Goal: Information Seeking & Learning: Learn about a topic

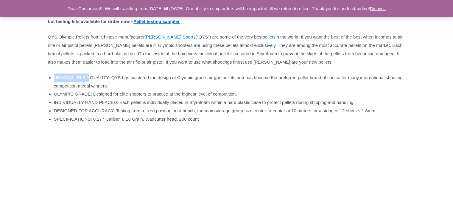
scroll to position [349, 0]
click at [391, 138] on p at bounding box center [227, 133] width 358 height 8
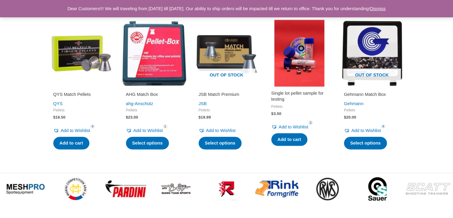
scroll to position [714, 0]
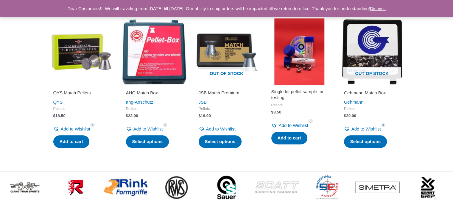
click at [67, 68] on img at bounding box center [81, 51] width 67 height 67
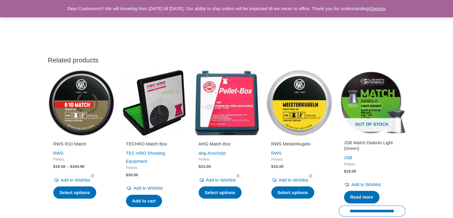
scroll to position [645, 0]
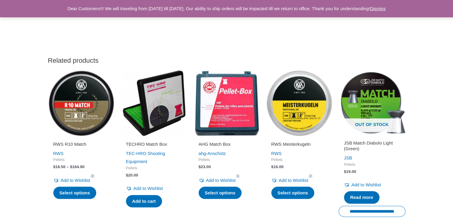
click at [227, 115] on img at bounding box center [226, 102] width 67 height 67
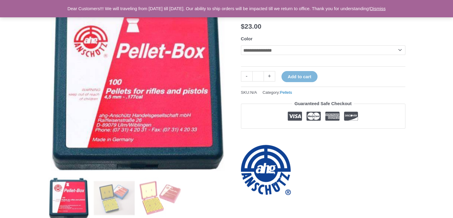
scroll to position [87, 0]
click at [311, 47] on select "**********" at bounding box center [323, 50] width 165 height 10
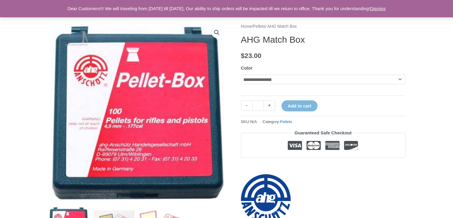
scroll to position [0, 0]
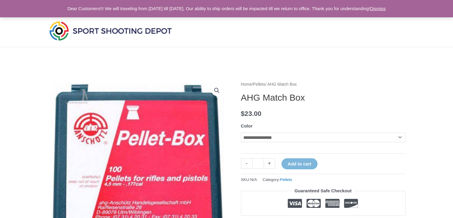
click at [245, 85] on link "Home" at bounding box center [246, 84] width 11 height 4
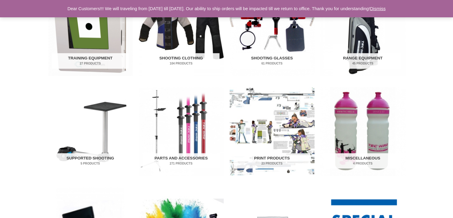
scroll to position [234, 0]
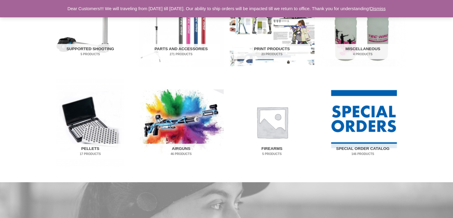
scroll to position [340, 0]
click at [19, 74] on div "Gear for the discerning precision shooter Product Categories Training Equipment…" at bounding box center [226, 162] width 453 height 910
click at [89, 143] on img "Visit product category Pellets" at bounding box center [90, 121] width 85 height 89
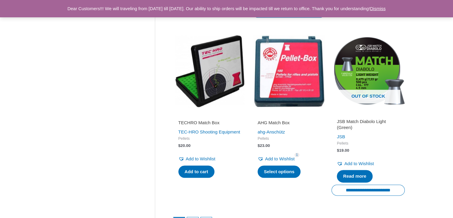
scroll to position [797, 0]
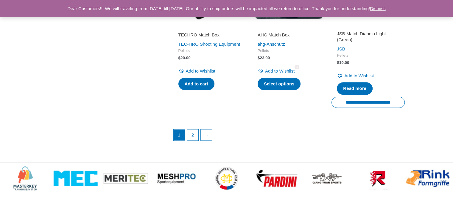
scroll to position [882, 0]
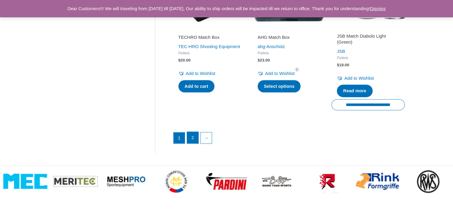
click at [192, 136] on link "2" at bounding box center [192, 137] width 11 height 12
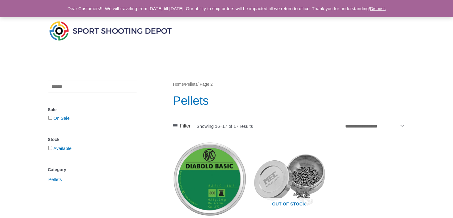
click at [195, 83] on link "Pellets" at bounding box center [191, 84] width 12 height 4
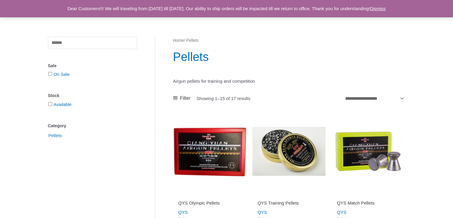
scroll to position [44, 0]
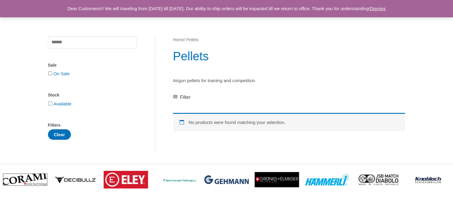
click at [430, 184] on img at bounding box center [428, 180] width 36 height 24
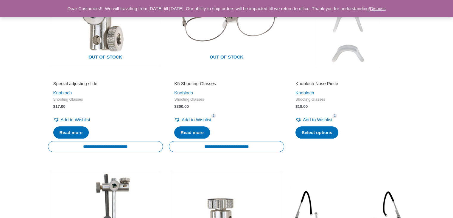
scroll to position [587, 0]
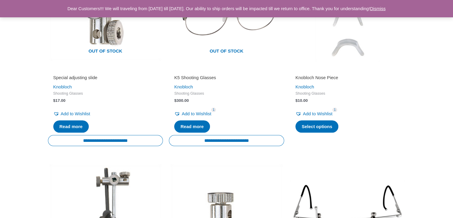
click at [15, 83] on div "**********" at bounding box center [226, 18] width 453 height 1115
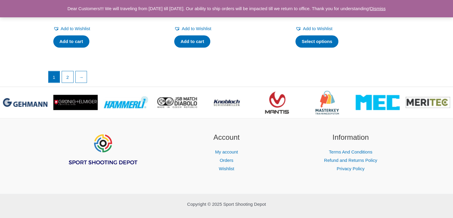
scroll to position [1093, 0]
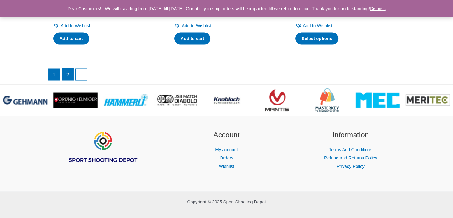
click at [63, 74] on link "2" at bounding box center [67, 74] width 11 height 12
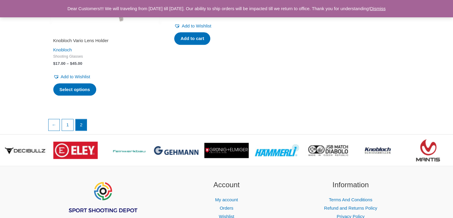
scroll to position [627, 0]
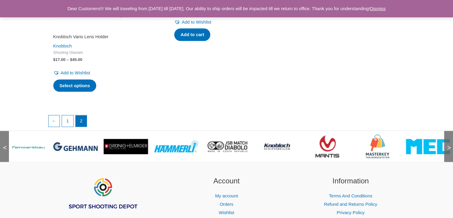
click at [227, 147] on img at bounding box center [226, 146] width 44 height 12
click at [172, 147] on img at bounding box center [176, 146] width 44 height 13
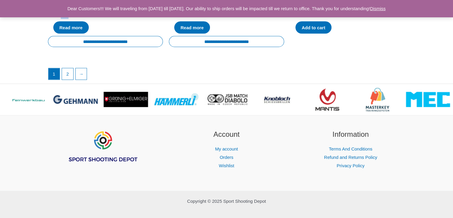
scroll to position [1169, 0]
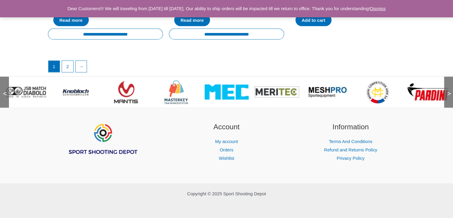
click at [271, 99] on link at bounding box center [277, 92] width 44 height 24
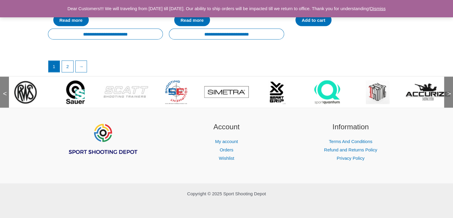
click at [21, 91] on img at bounding box center [25, 92] width 24 height 24
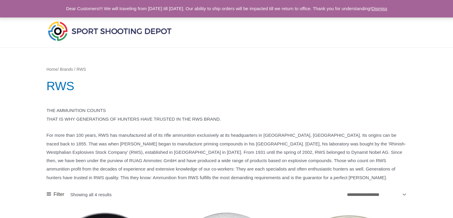
click at [67, 68] on nav "Home / Brands / RWS" at bounding box center [227, 69] width 358 height 8
click at [48, 69] on link "Home" at bounding box center [53, 68] width 11 height 4
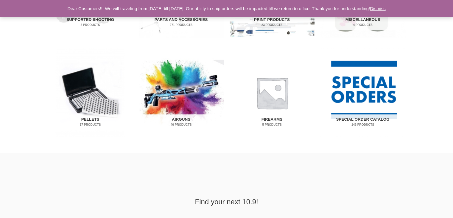
scroll to position [371, 0]
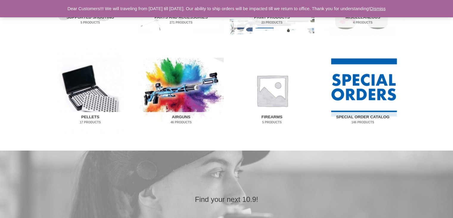
click at [89, 106] on img "Visit product category Pellets" at bounding box center [90, 90] width 85 height 89
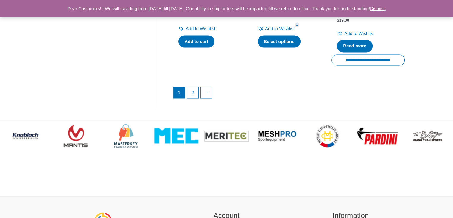
scroll to position [927, 0]
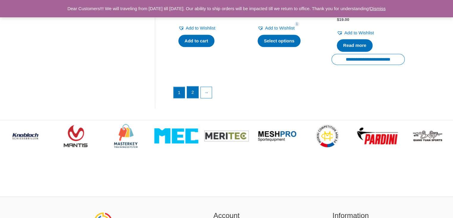
click at [193, 91] on link "2" at bounding box center [192, 92] width 11 height 12
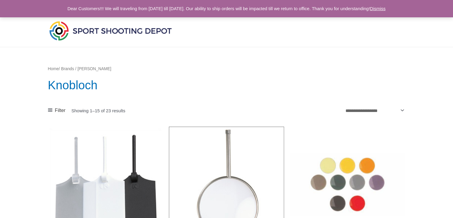
scroll to position [1065, 0]
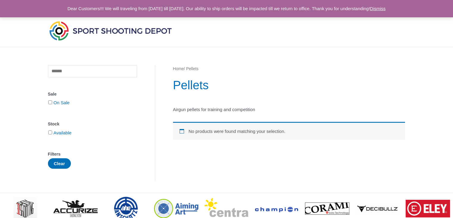
scroll to position [44, 0]
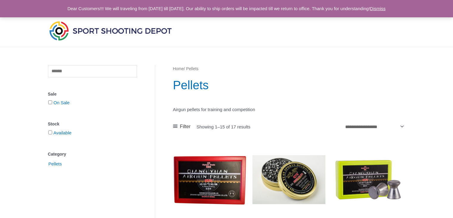
scroll to position [882, 0]
